Goal: Task Accomplishment & Management: Use online tool/utility

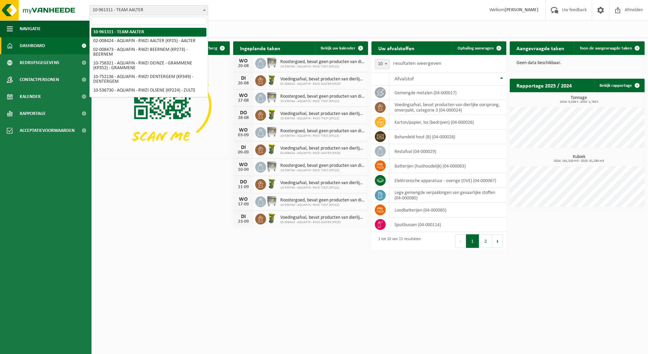
click at [205, 12] on span at bounding box center [204, 9] width 7 height 9
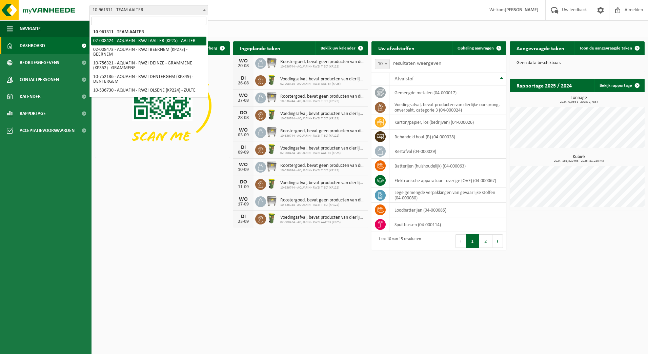
select select "1234"
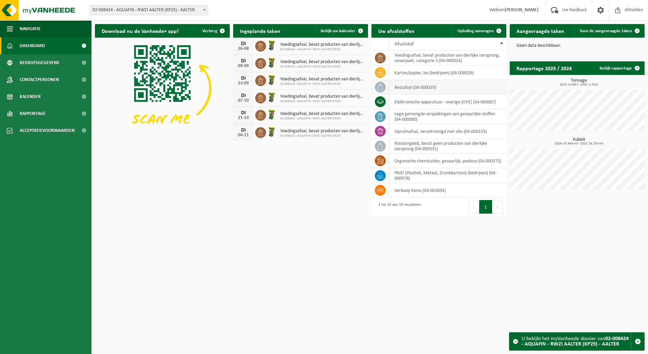
click at [403, 87] on td "restafval (04-000029)" at bounding box center [447, 87] width 117 height 15
click at [383, 87] on icon at bounding box center [380, 87] width 7 height 7
click at [500, 32] on span at bounding box center [499, 31] width 14 height 14
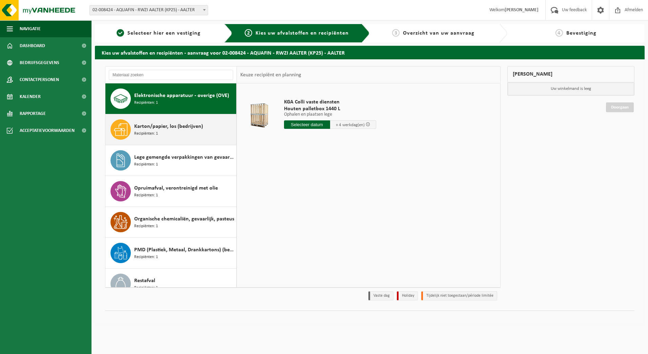
click at [150, 122] on div "Karton/papier, los (bedrijven) Recipiënten: 1" at bounding box center [184, 129] width 100 height 20
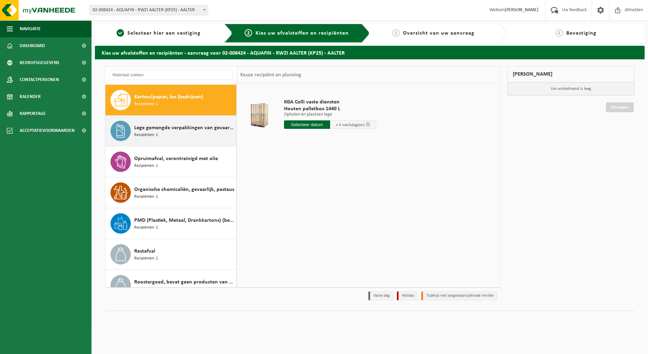
scroll to position [31, 0]
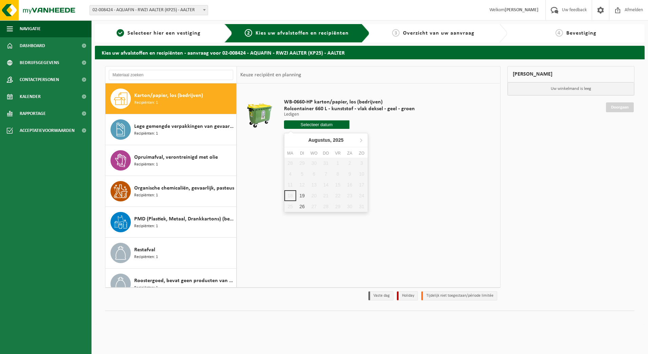
click at [309, 126] on input "text" at bounding box center [316, 124] width 65 height 8
click at [304, 193] on div "19" at bounding box center [302, 195] width 12 height 11
type input "Van 2025-08-19"
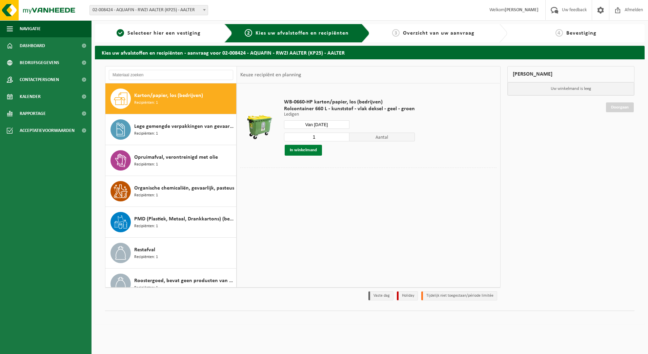
click at [301, 151] on button "In winkelmand" at bounding box center [303, 150] width 37 height 11
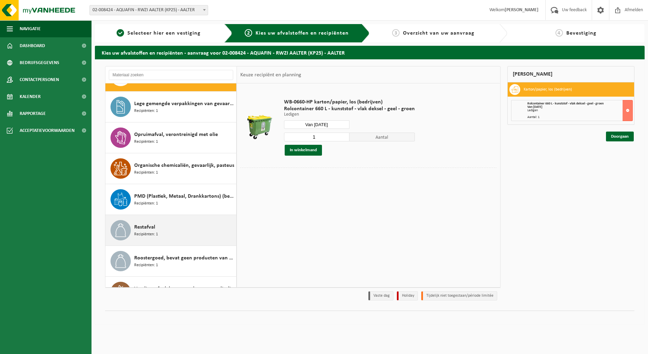
scroll to position [65, 0]
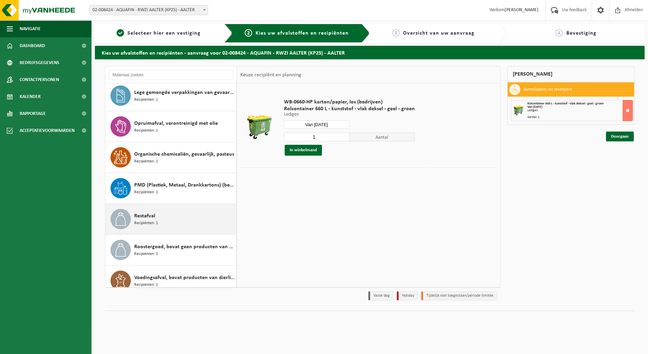
click at [145, 216] on span "Restafval" at bounding box center [144, 216] width 21 height 8
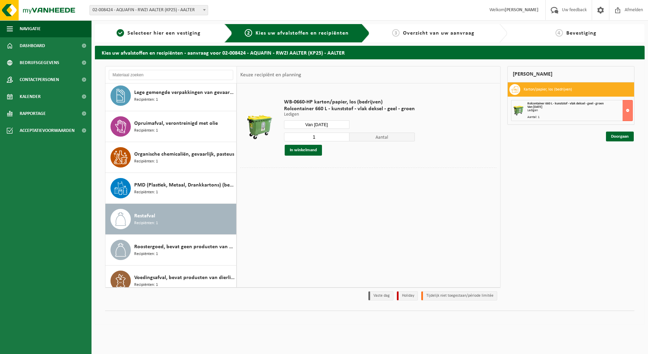
scroll to position [74, 0]
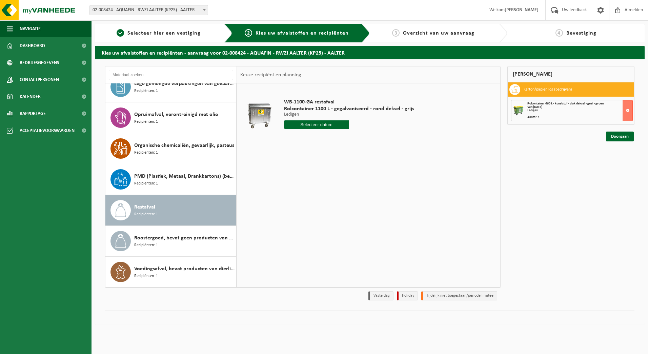
click at [319, 123] on input "text" at bounding box center [316, 124] width 65 height 8
click at [300, 193] on div "19" at bounding box center [302, 195] width 12 height 11
type input "Van 2025-08-19"
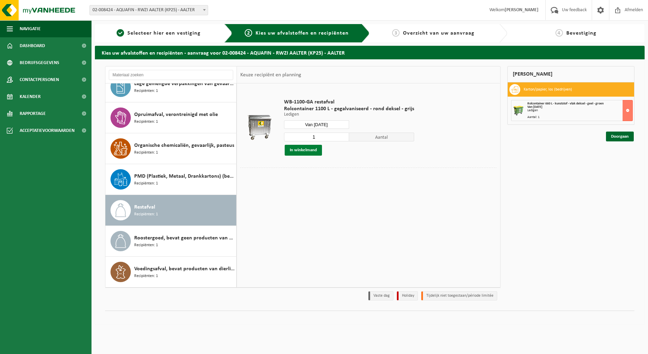
click at [299, 148] on button "In winkelmand" at bounding box center [303, 150] width 37 height 11
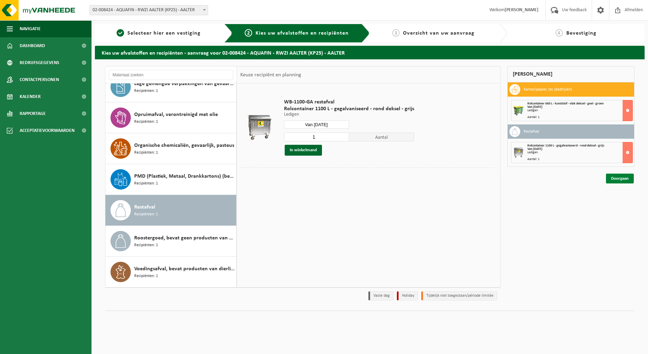
click at [617, 176] on link "Doorgaan" at bounding box center [620, 179] width 28 height 10
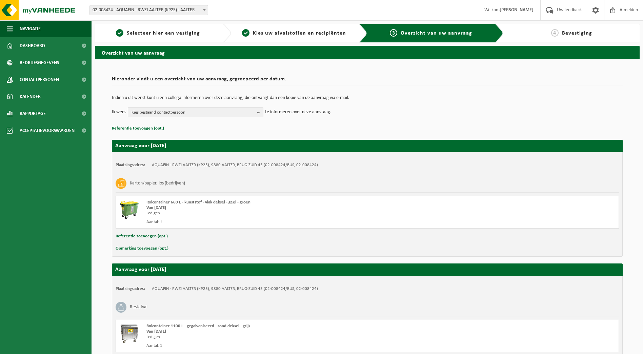
scroll to position [61, 0]
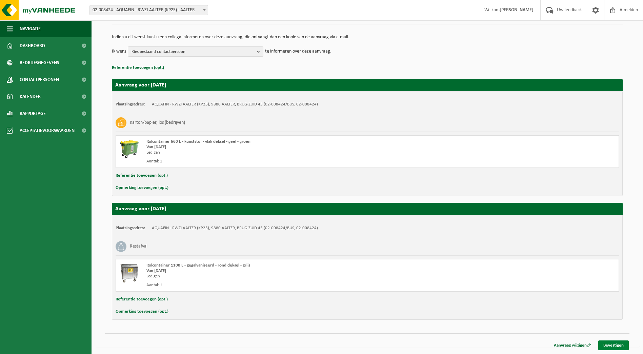
click at [607, 344] on link "Bevestigen" at bounding box center [613, 345] width 30 height 10
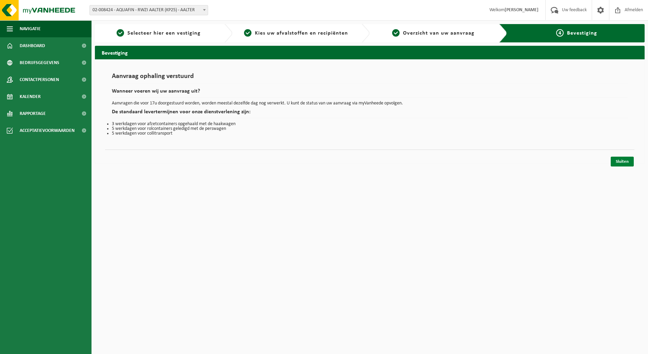
click at [619, 161] on link "Sluiten" at bounding box center [622, 162] width 23 height 10
